Goal: Use online tool/utility: Utilize a website feature to perform a specific function

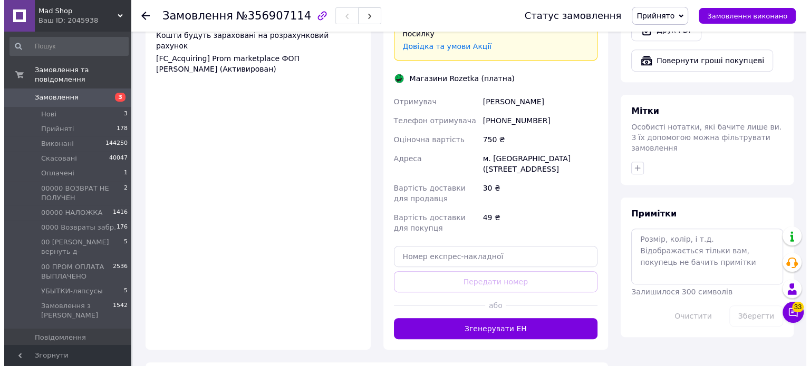
scroll to position [474, 0]
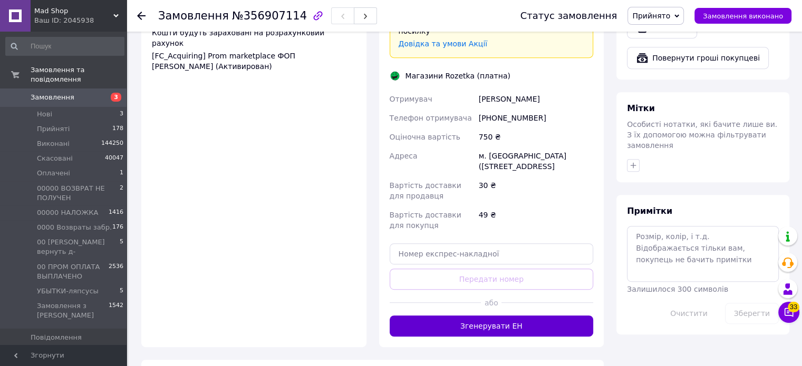
click at [533, 316] on button "Згенерувати ЕН" at bounding box center [492, 326] width 204 height 21
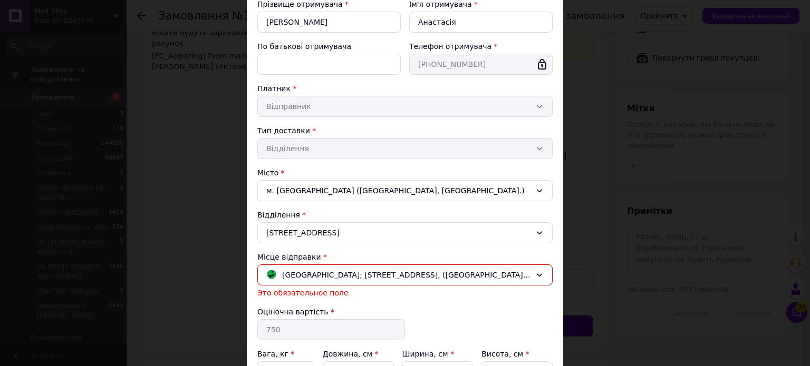
scroll to position [236, 0]
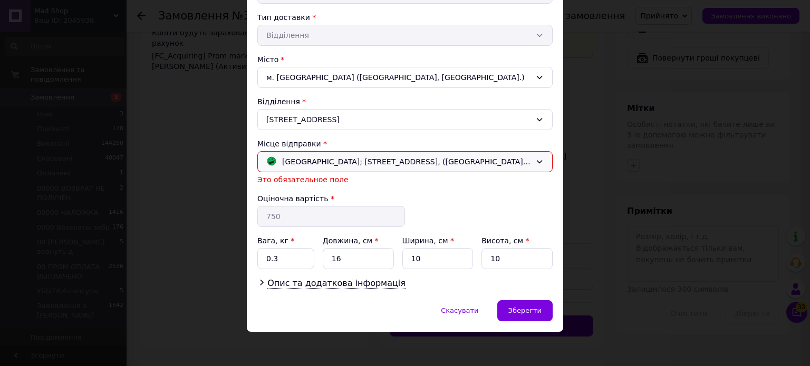
click at [316, 164] on span "[GEOGRAPHIC_DATA]; [STREET_ADDRESS], ([GEOGRAPHIC_DATA], вхід з вул. [PERSON_NA…" at bounding box center [406, 162] width 249 height 12
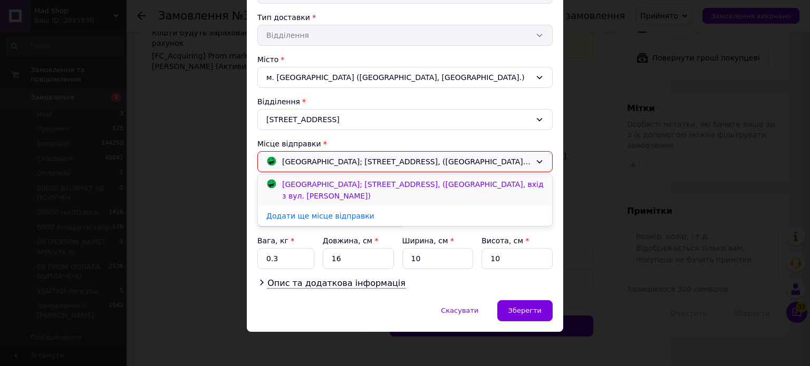
click at [326, 181] on span "[GEOGRAPHIC_DATA]; [STREET_ADDRESS], ([GEOGRAPHIC_DATA], вхід з вул. [PERSON_NA…" at bounding box center [412, 190] width 261 height 20
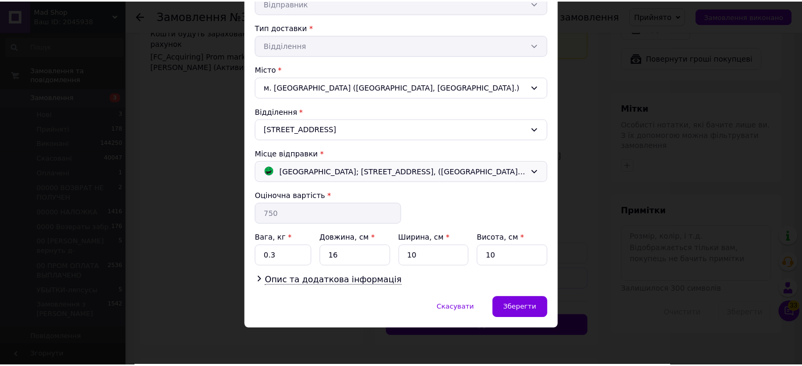
scroll to position [224, 0]
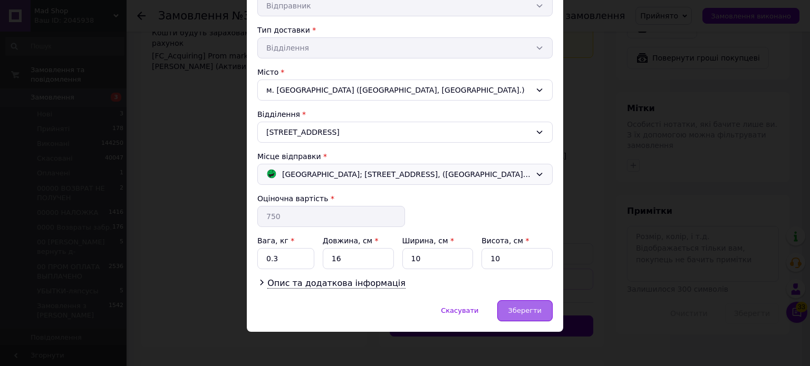
click at [502, 305] on div "Зберегти" at bounding box center [524, 310] width 55 height 21
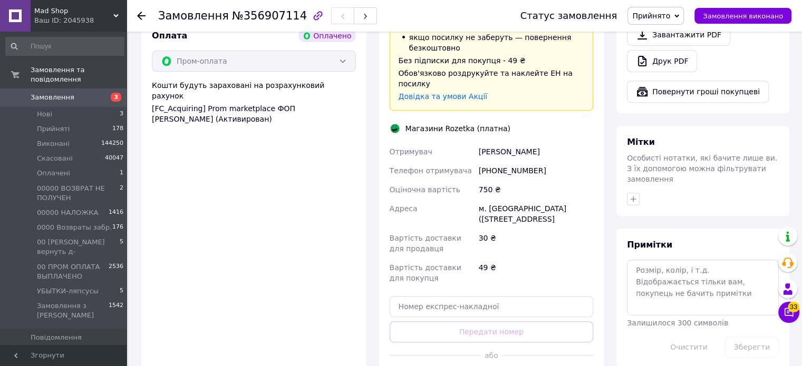
scroll to position [580, 0]
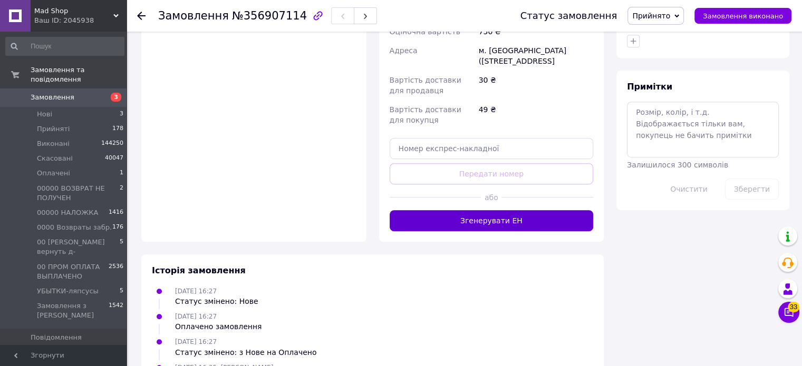
click at [503, 210] on button "Згенерувати ЕН" at bounding box center [492, 220] width 204 height 21
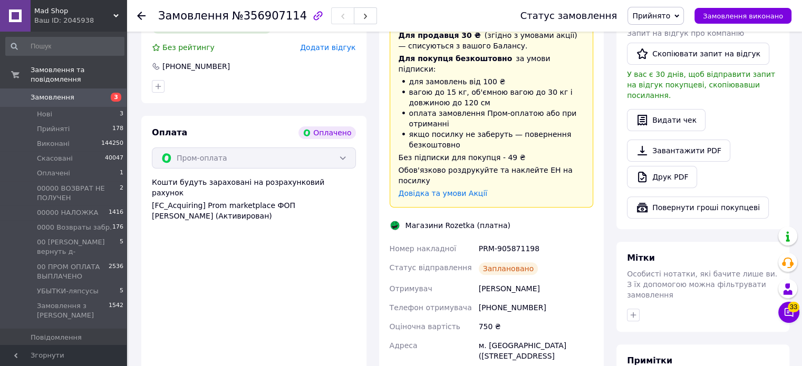
scroll to position [474, 0]
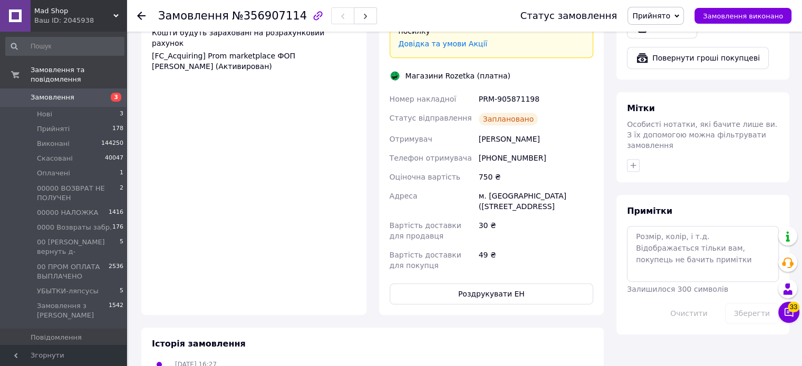
click at [496, 90] on div "PRM-905871198" at bounding box center [536, 99] width 119 height 19
copy div "PRM-905871198"
